Goal: Navigation & Orientation: Find specific page/section

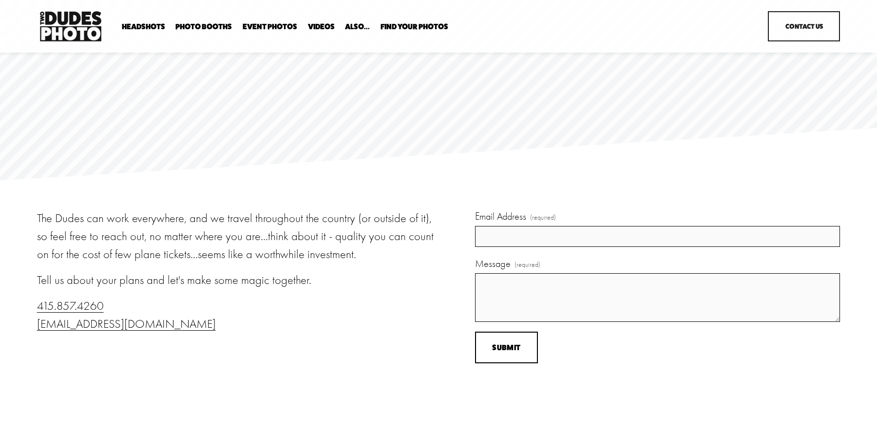
click at [0, 0] on span "Executive / VIP Portraits" at bounding box center [0, 0] width 0 height 0
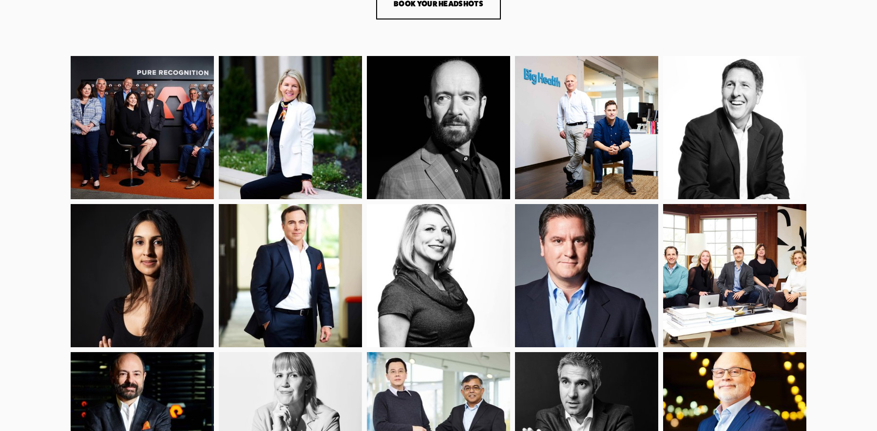
scroll to position [5, 0]
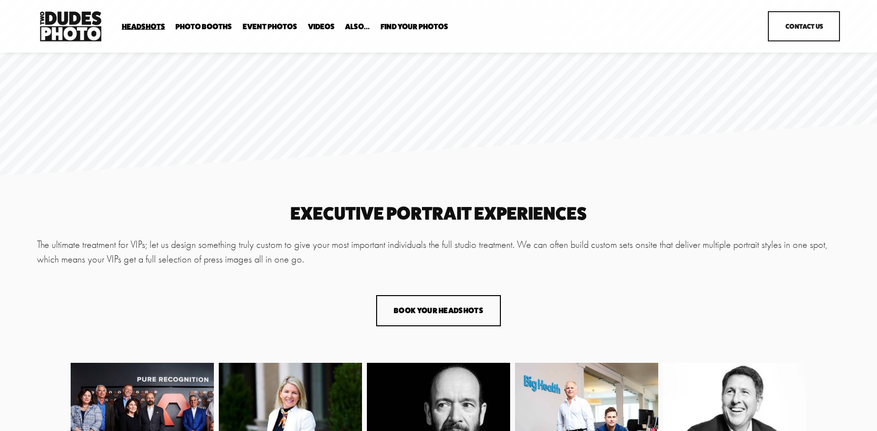
click at [414, 26] on span "Find Your Photos" at bounding box center [414, 27] width 68 height 8
click at [0, 0] on link "Headshots" at bounding box center [0, 0] width 0 height 0
